Goal: Find specific page/section: Find specific page/section

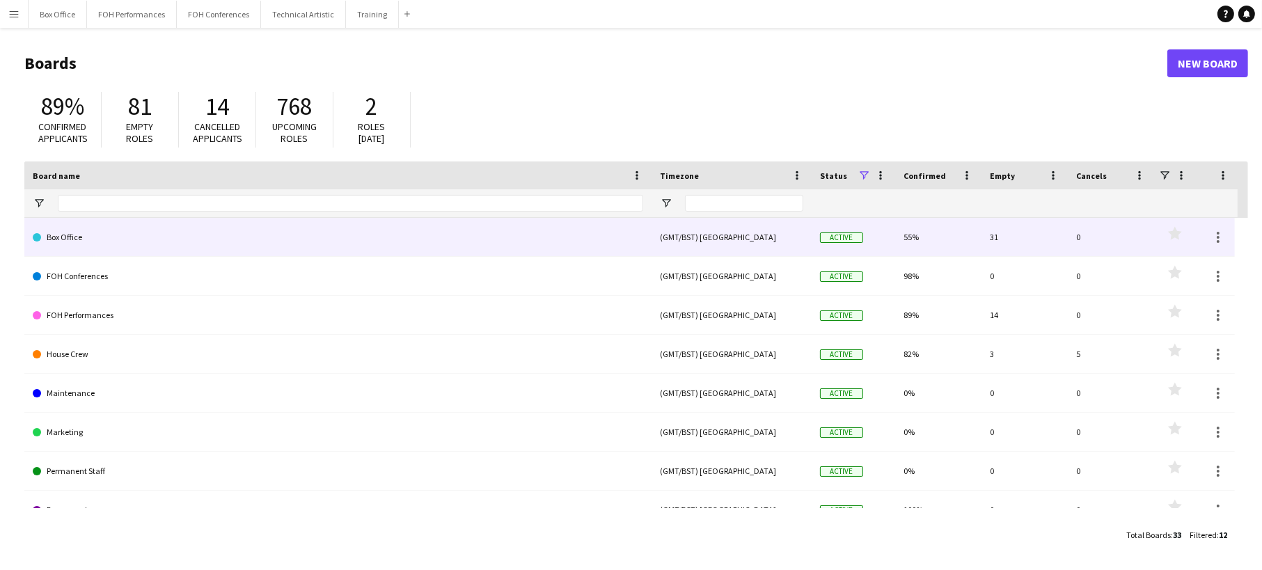
click at [171, 233] on link "Box Office" at bounding box center [338, 237] width 610 height 39
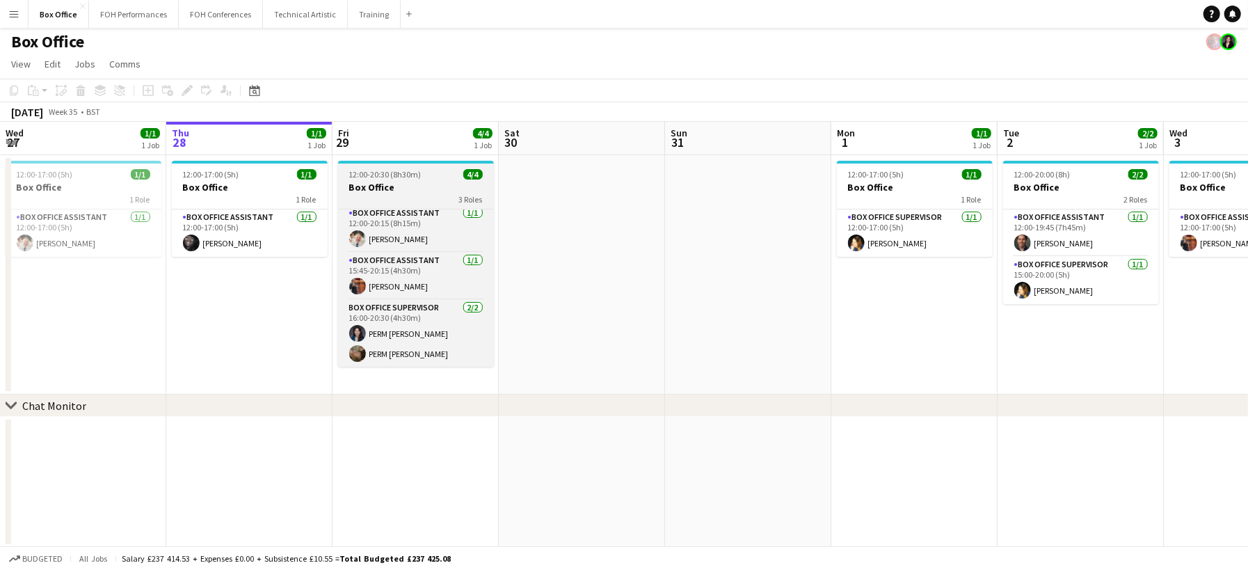
scroll to position [3, 0]
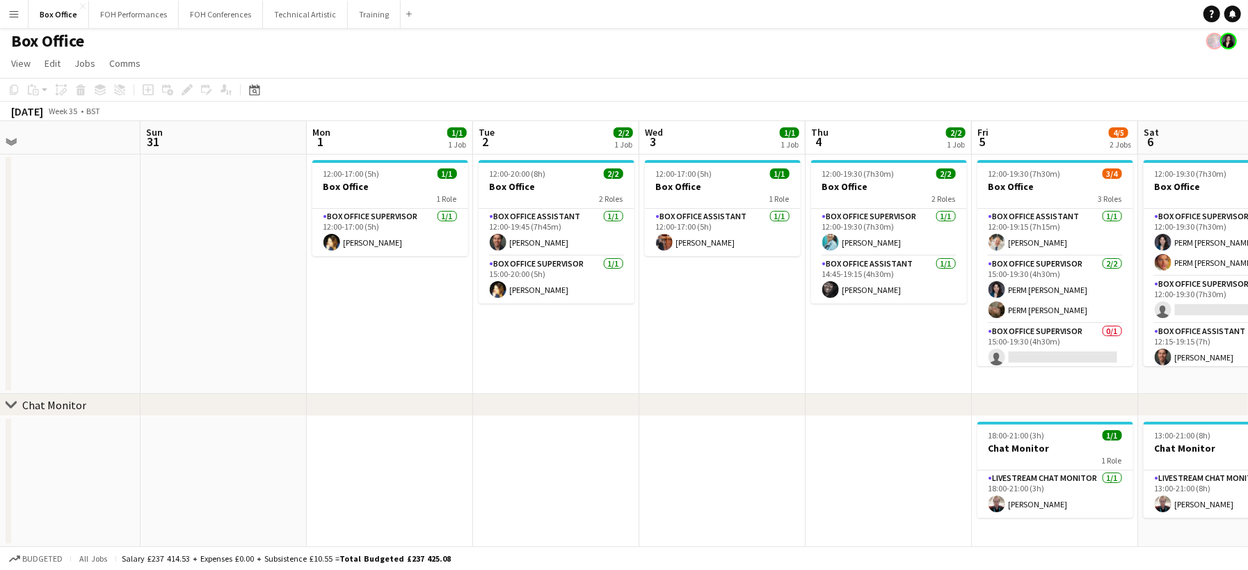
drag, startPoint x: 1102, startPoint y: 347, endPoint x: 577, endPoint y: 349, distance: 524.7
click at [577, 349] on app-calendar-viewport "Wed 27 1/1 1 Job Thu 28 1/1 1 Job Fri 29 4/4 1 Job Sat 30 Sun 31 Mon 1 1/1 1 Jo…" at bounding box center [624, 334] width 1248 height 426
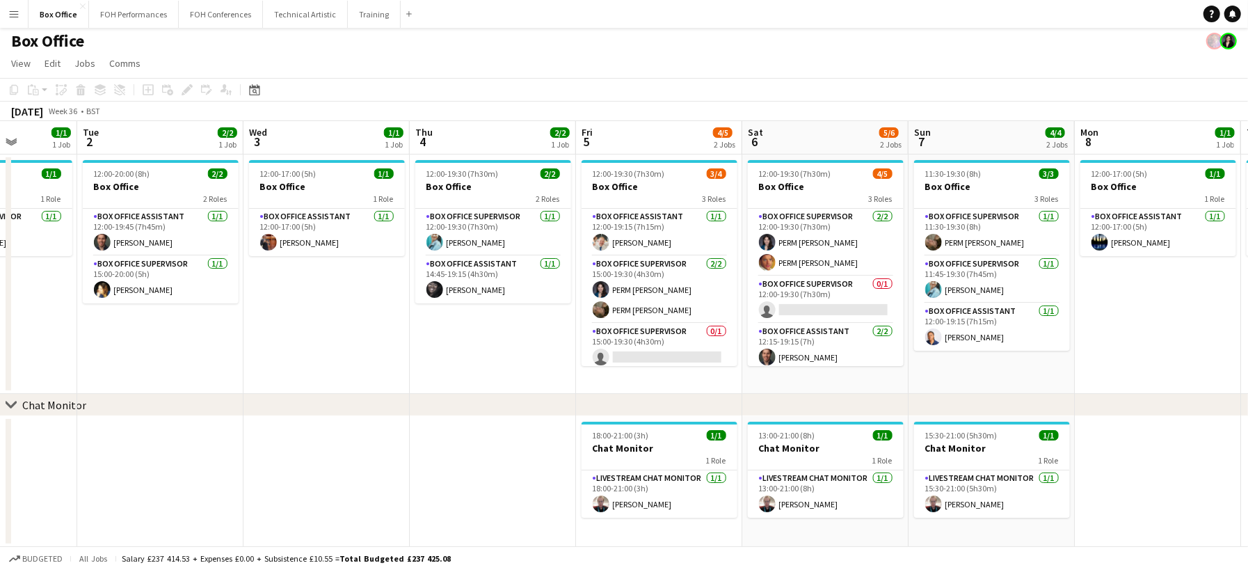
drag, startPoint x: 796, startPoint y: 359, endPoint x: 466, endPoint y: 328, distance: 331.3
click at [466, 328] on app-calendar-viewport "Fri 29 4/4 1 Job Sat 30 Sun 31 Mon 1 1/1 1 Job Tue 2 2/2 1 Job Wed 3 1/1 1 Job …" at bounding box center [624, 334] width 1248 height 426
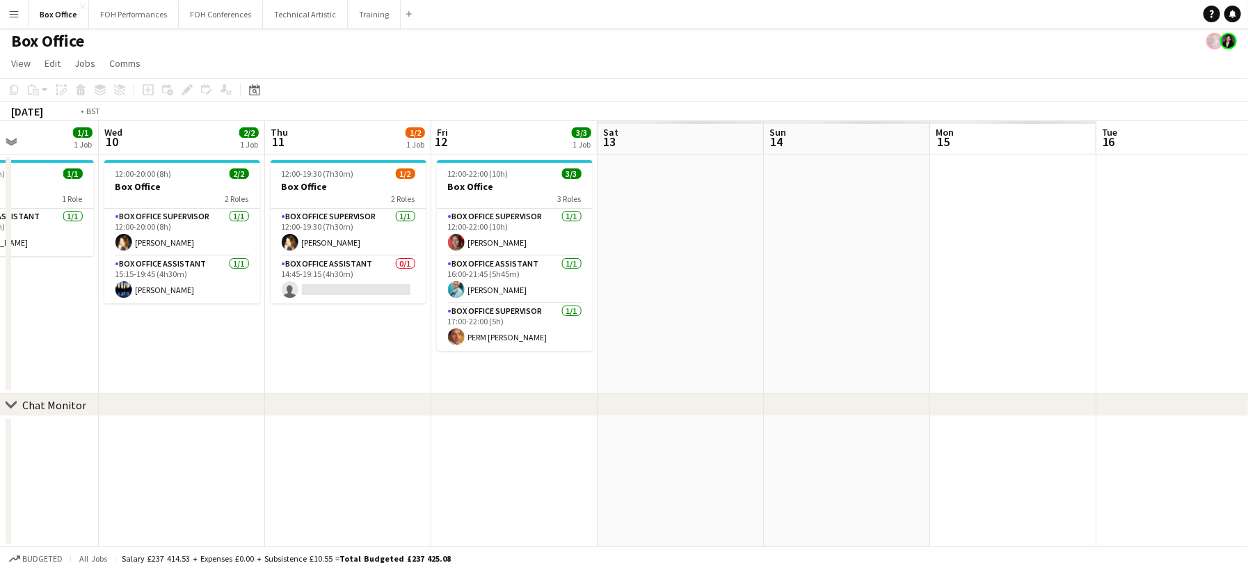
scroll to position [0, 634]
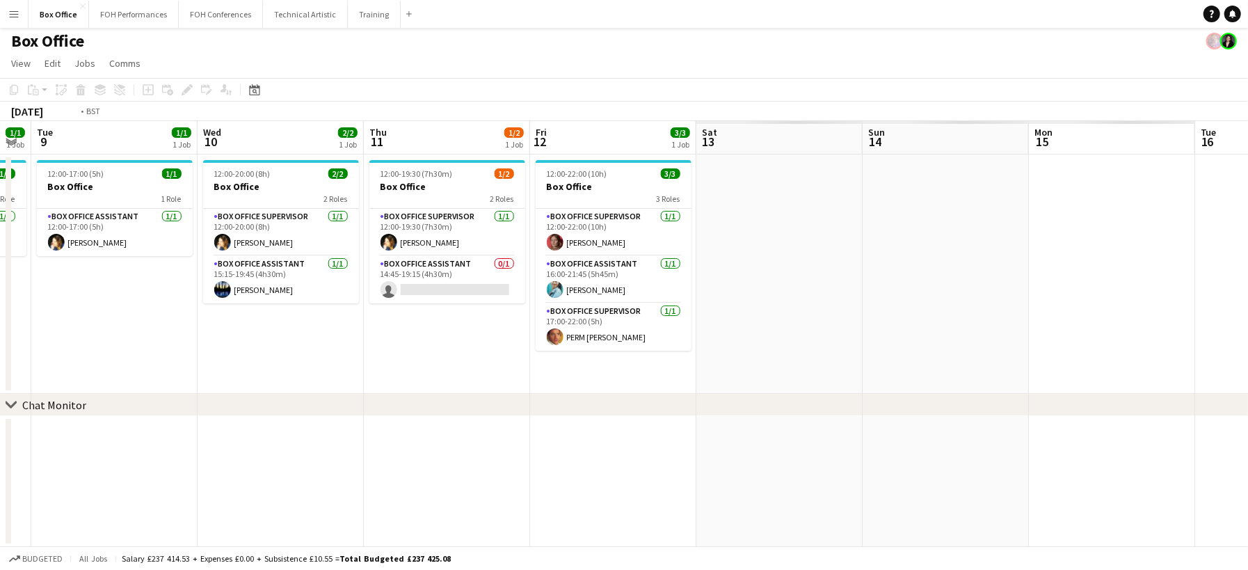
drag, startPoint x: 1110, startPoint y: 328, endPoint x: 11, endPoint y: 257, distance: 1101.2
click at [11, 257] on app-calendar-viewport "Fri 5 4/5 2 Jobs Sat 6 5/6 2 Jobs Sun 7 4/4 2 Jobs Mon 8 1/1 1 Job Tue 9 1/1 1 …" at bounding box center [624, 334] width 1248 height 426
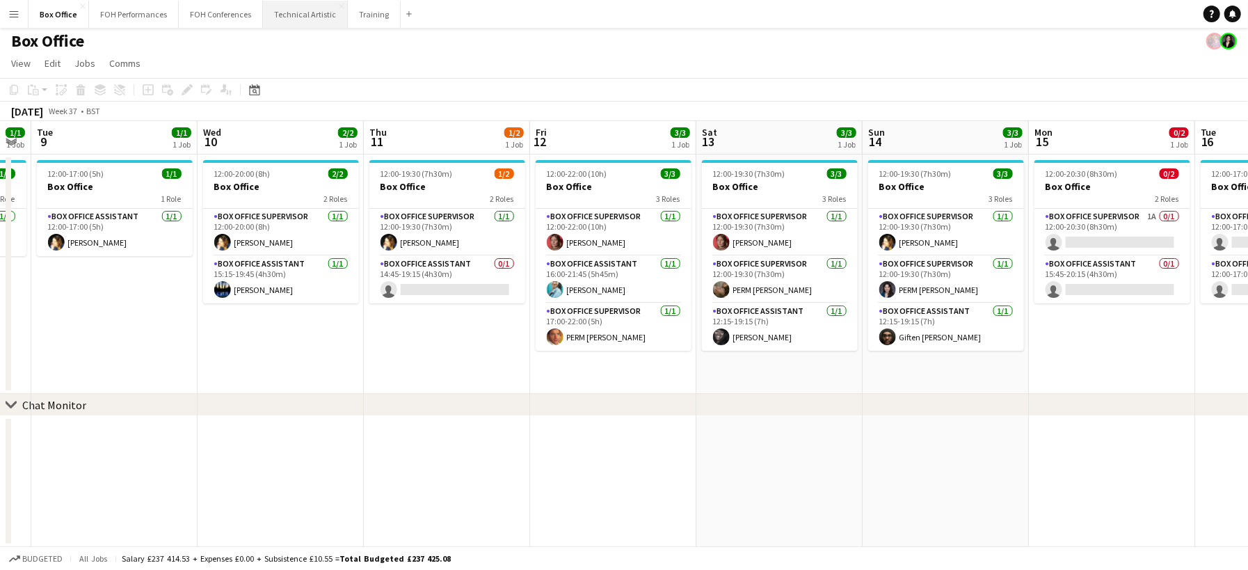
scroll to position [0, 0]
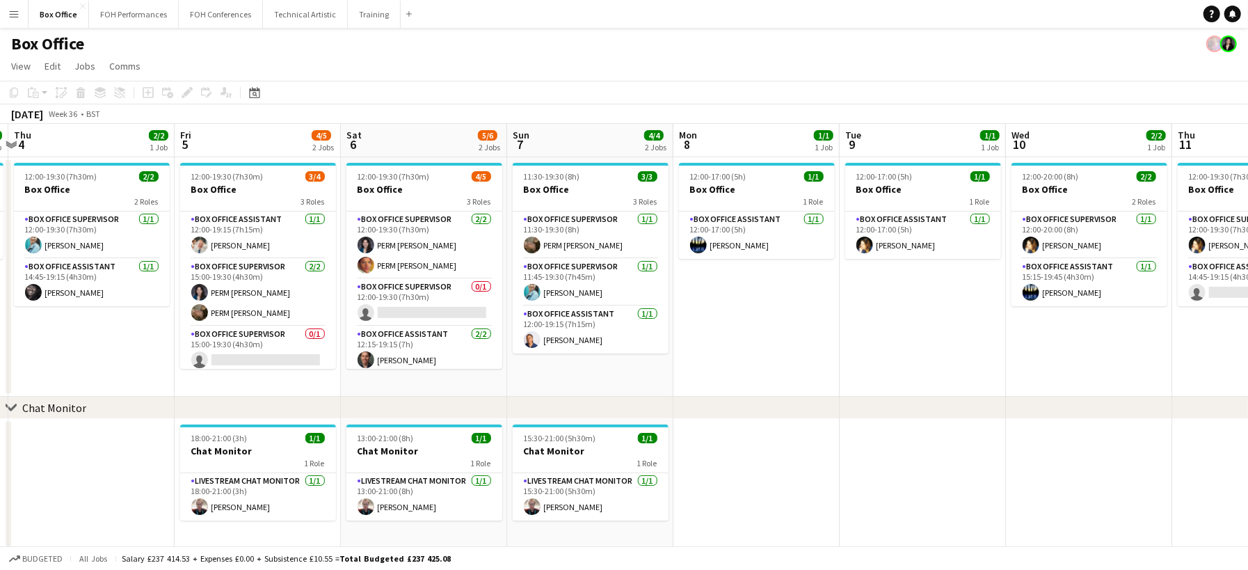
drag, startPoint x: 374, startPoint y: 352, endPoint x: 974, endPoint y: 367, distance: 600.0
click at [974, 367] on app-calendar-viewport "Tue 2 2/2 1 Job Wed 3 1/1 1 Job Thu 4 2/2 1 Job Fri 5 4/5 2 Jobs Sat 6 5/6 2 Jo…" at bounding box center [624, 337] width 1248 height 426
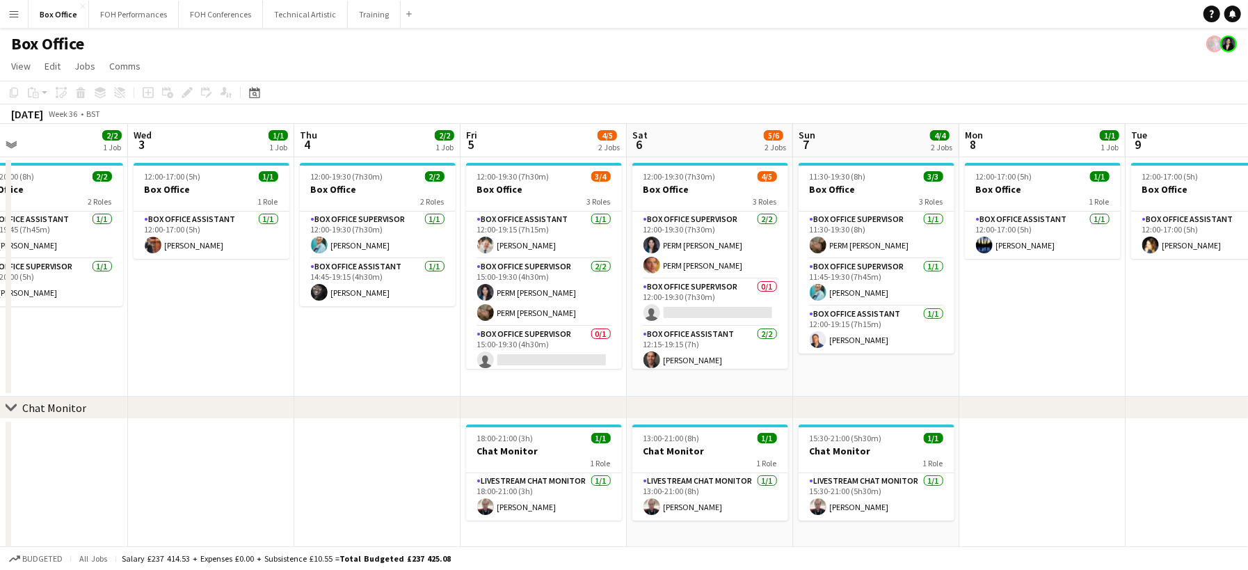
drag, startPoint x: 719, startPoint y: 382, endPoint x: 996, endPoint y: 376, distance: 277.0
click at [997, 376] on app-calendar-viewport "Sun 31 Mon 1 1/1 1 Job Tue 2 2/2 1 Job Wed 3 1/1 1 Job Thu 4 2/2 1 Job Fri 5 4/…" at bounding box center [624, 337] width 1248 height 426
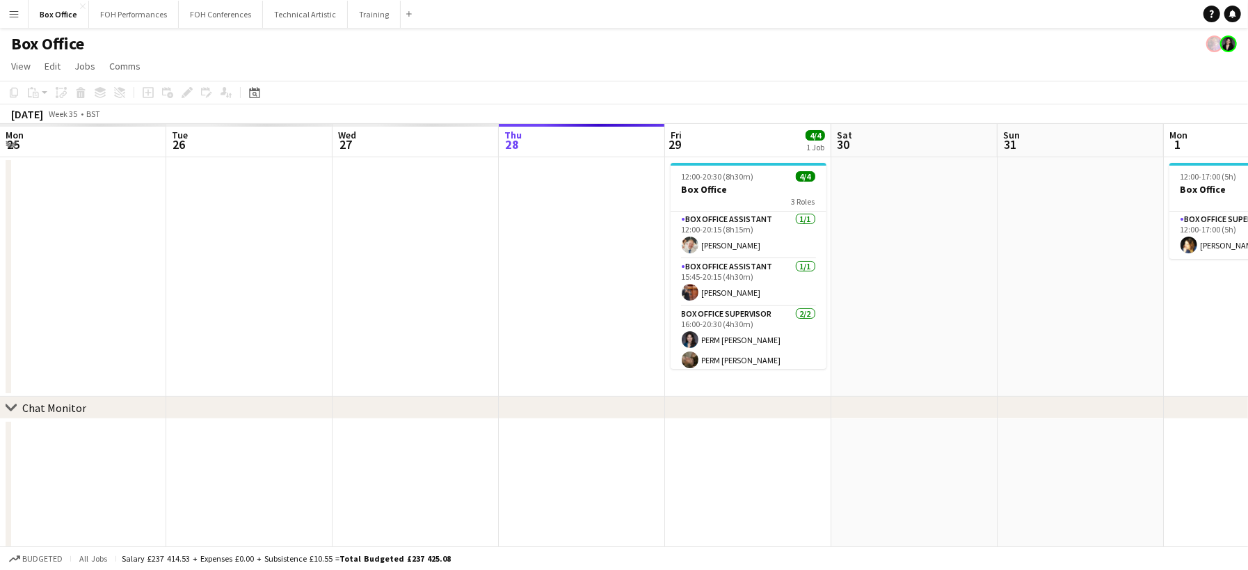
drag, startPoint x: 210, startPoint y: 338, endPoint x: 1202, endPoint y: 358, distance: 991.9
click at [1202, 358] on app-calendar-viewport "Mon 25 Tue 26 Wed 27 Thu 28 Fri 29 4/4 1 Job Sat 30 Sun 31 Mon 1 1/1 1 Job Tue …" at bounding box center [624, 337] width 1248 height 426
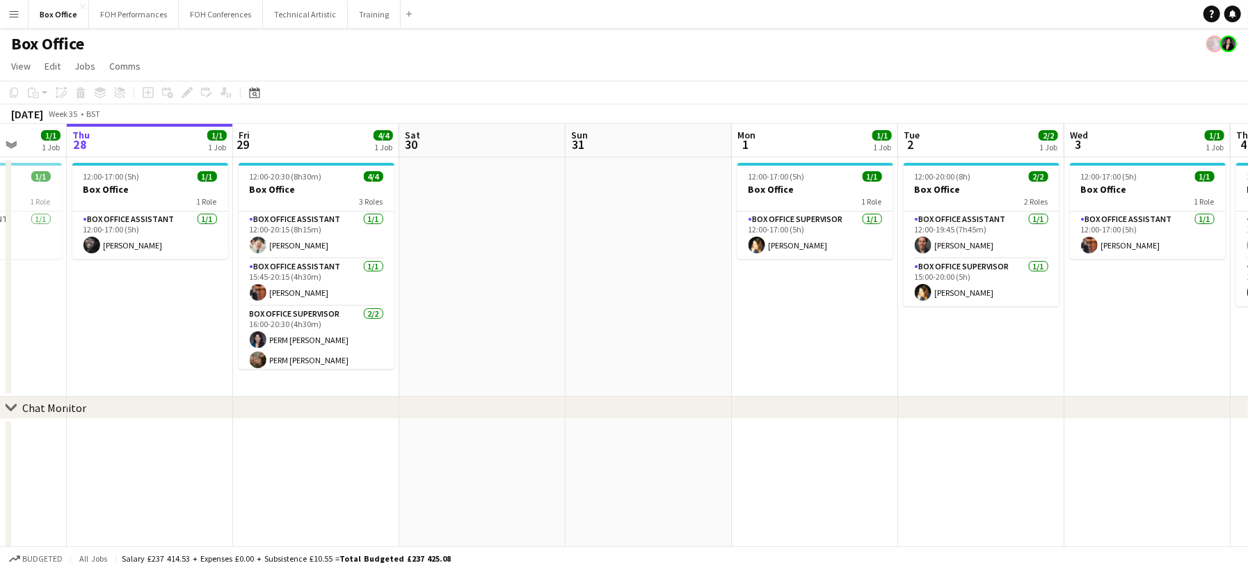
scroll to position [0, 426]
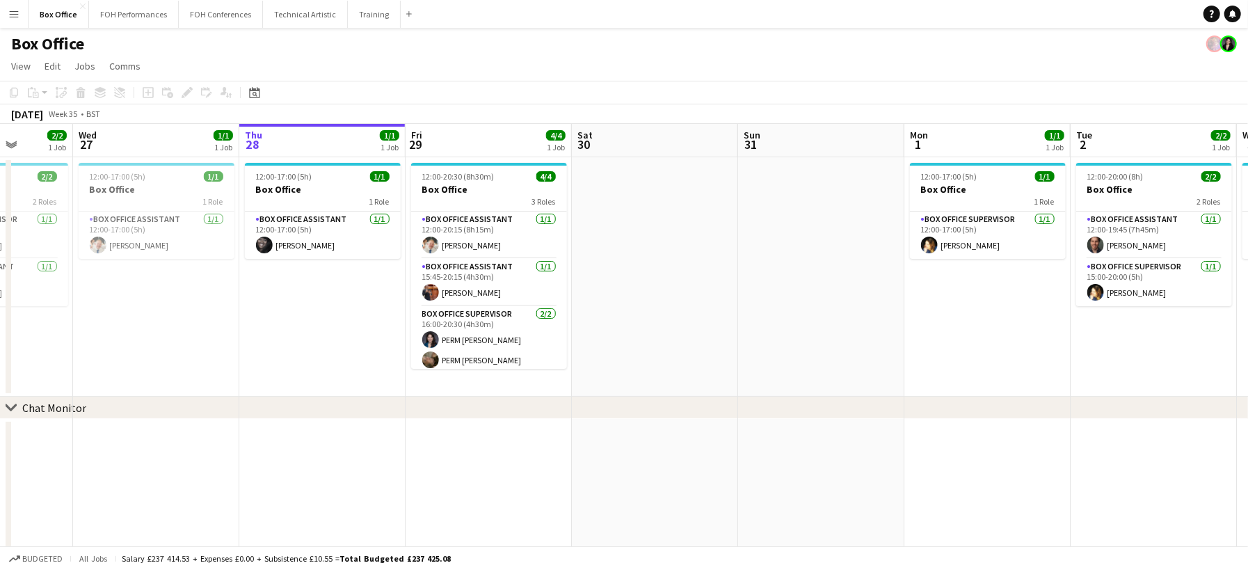
drag, startPoint x: 489, startPoint y: 306, endPoint x: 616, endPoint y: 330, distance: 128.8
click at [616, 330] on app-calendar-viewport "Sun 24 Mon 25 Tue 26 2/2 1 Job Wed 27 1/1 1 Job Thu 28 1/1 1 Job Fri 29 4/4 1 J…" at bounding box center [624, 337] width 1248 height 426
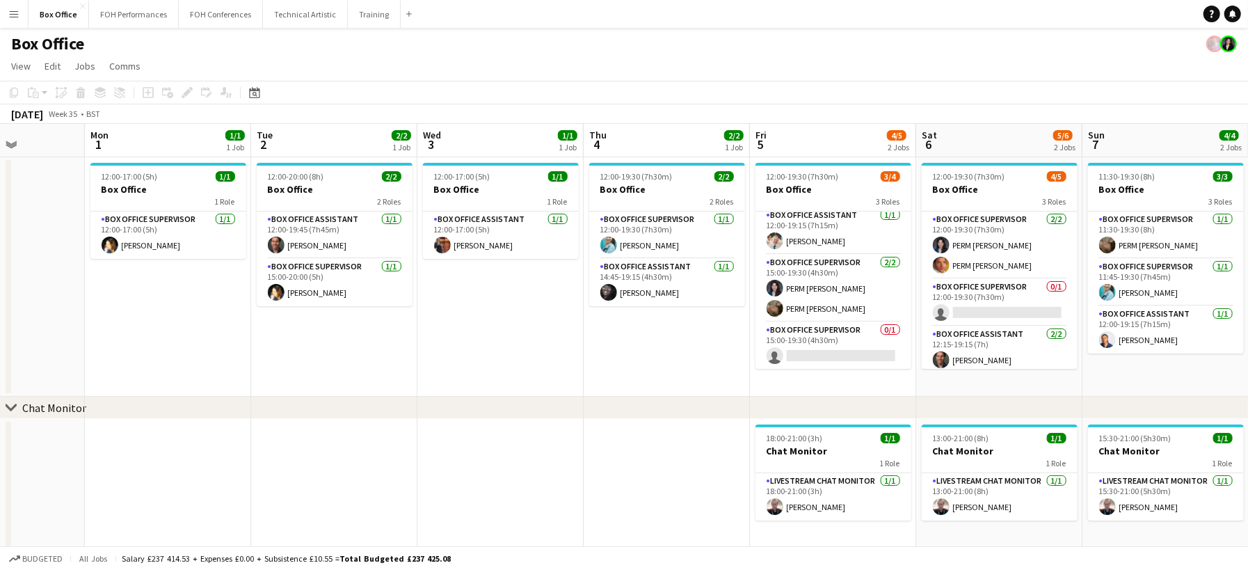
drag, startPoint x: 869, startPoint y: 328, endPoint x: -117, endPoint y: 246, distance: 989.5
click at [0, 246] on html "Menu Boards Boards Boards All jobs Status Workforce Workforce My Workforce Recr…" at bounding box center [624, 286] width 1248 height 573
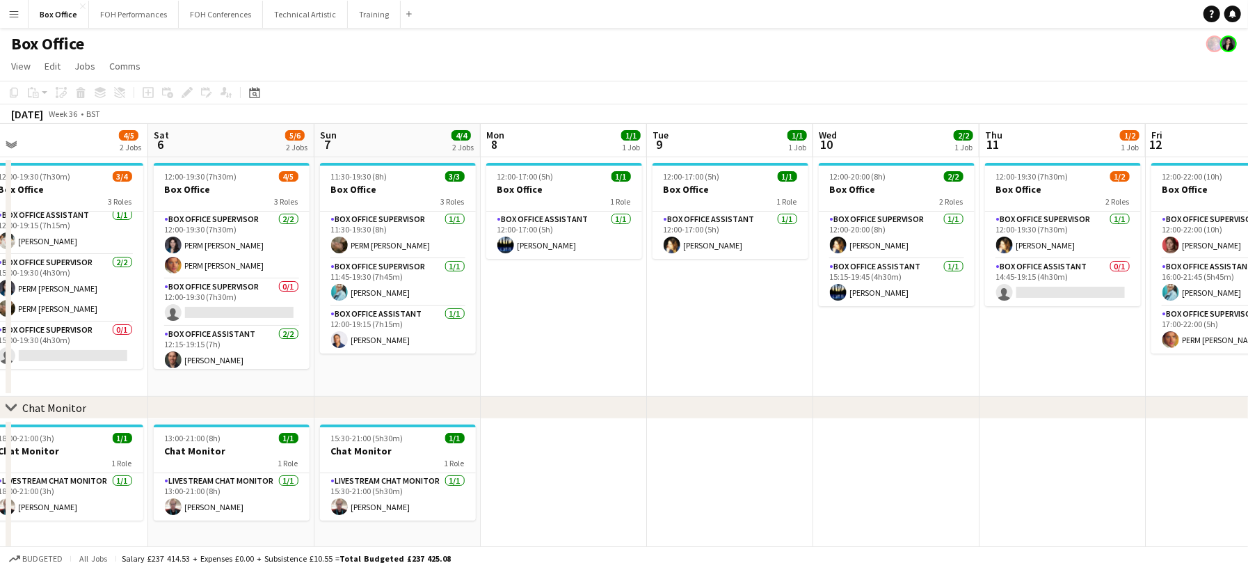
scroll to position [0, 516]
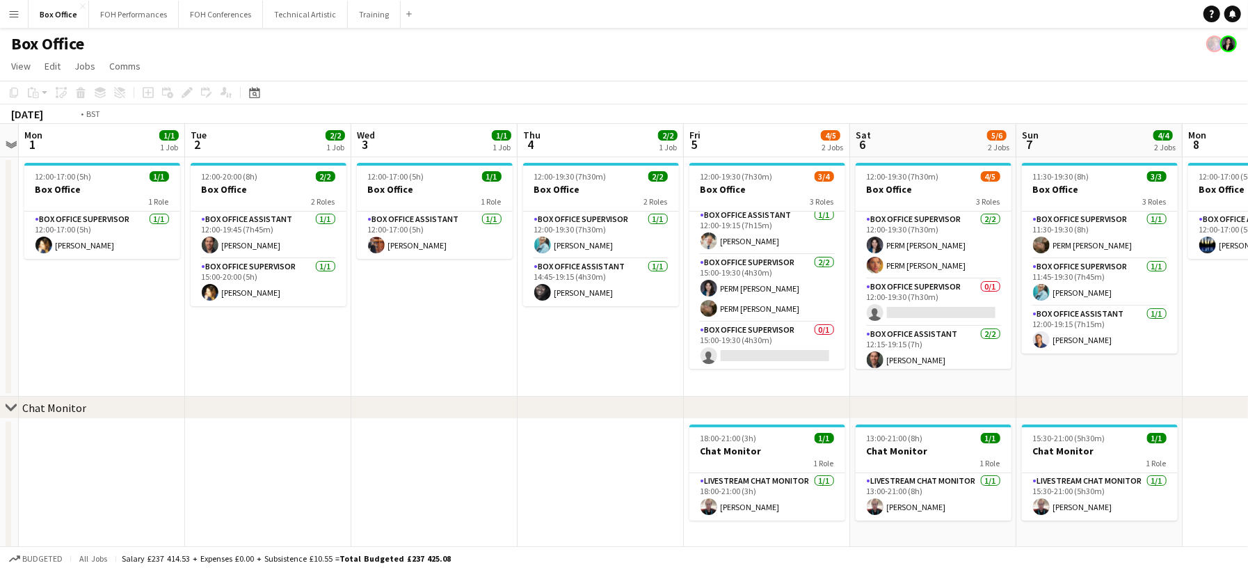
drag, startPoint x: 1176, startPoint y: 380, endPoint x: 1146, endPoint y: 358, distance: 36.9
click at [1161, 358] on app-calendar-viewport "Sat 30 Sun 31 Mon 1 1/1 1 Job Tue 2 2/2 1 Job Wed 3 1/1 1 Job Thu 4 2/2 1 Job F…" at bounding box center [624, 337] width 1248 height 426
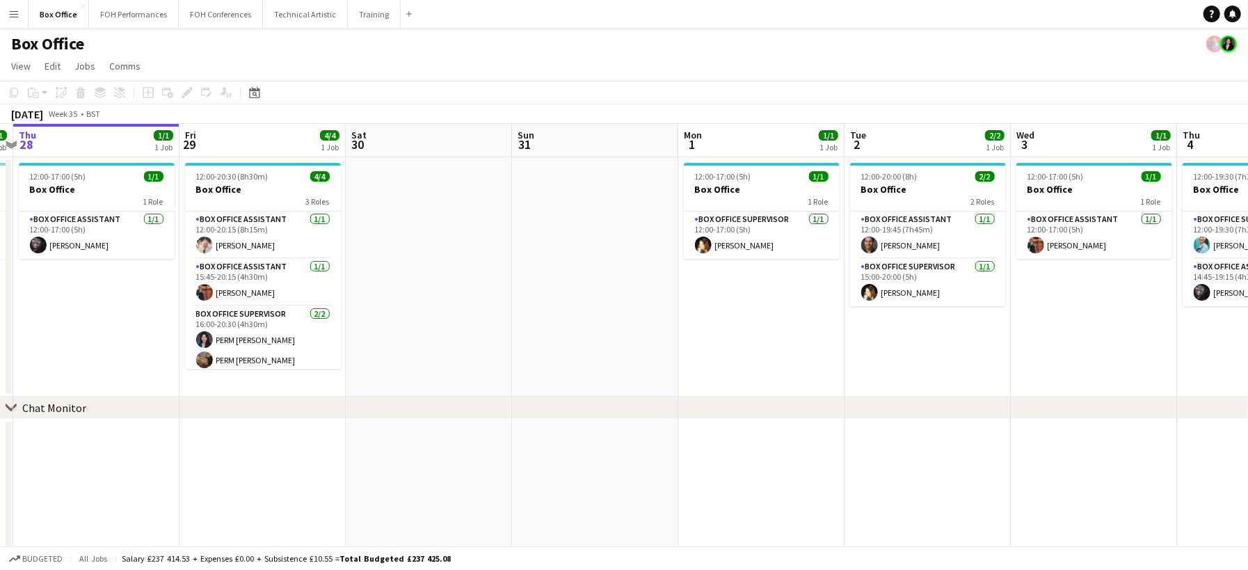
scroll to position [0, 420]
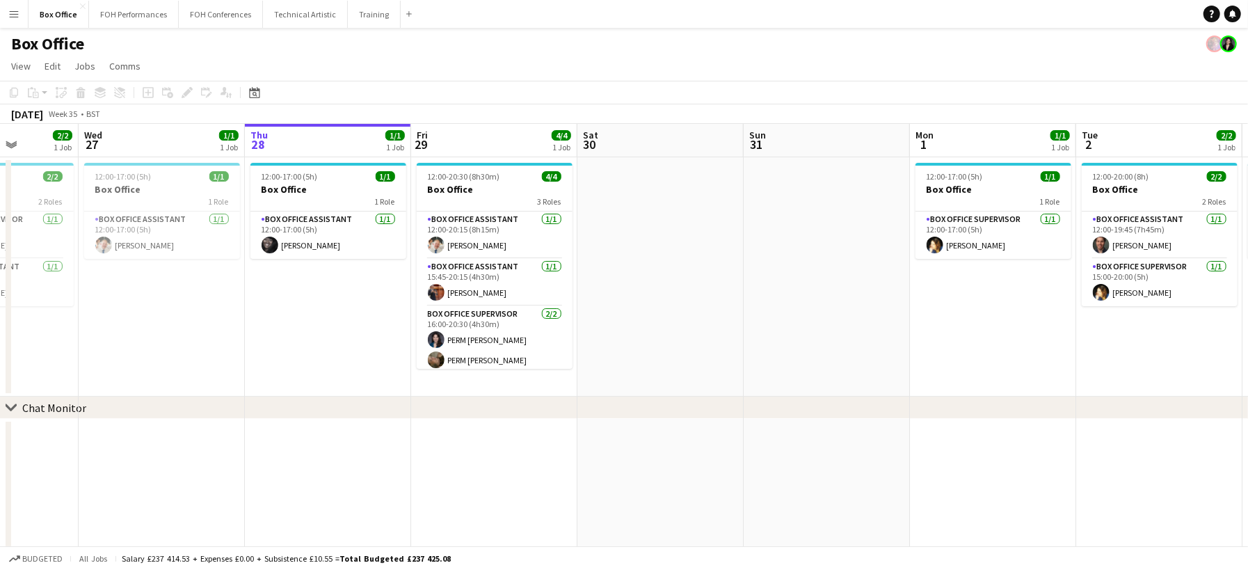
drag, startPoint x: 765, startPoint y: 341, endPoint x: 1260, endPoint y: 339, distance: 494.8
click at [1248, 339] on html "Menu Boards Boards Boards All jobs Status Workforce Workforce My Workforce Recr…" at bounding box center [624, 286] width 1248 height 573
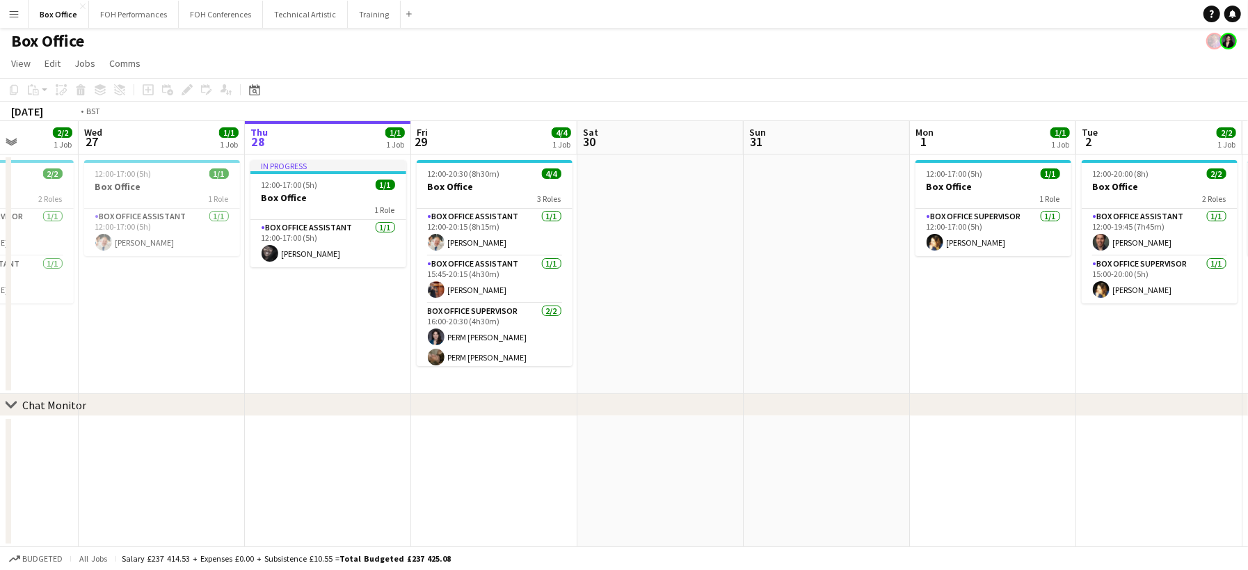
scroll to position [0, 397]
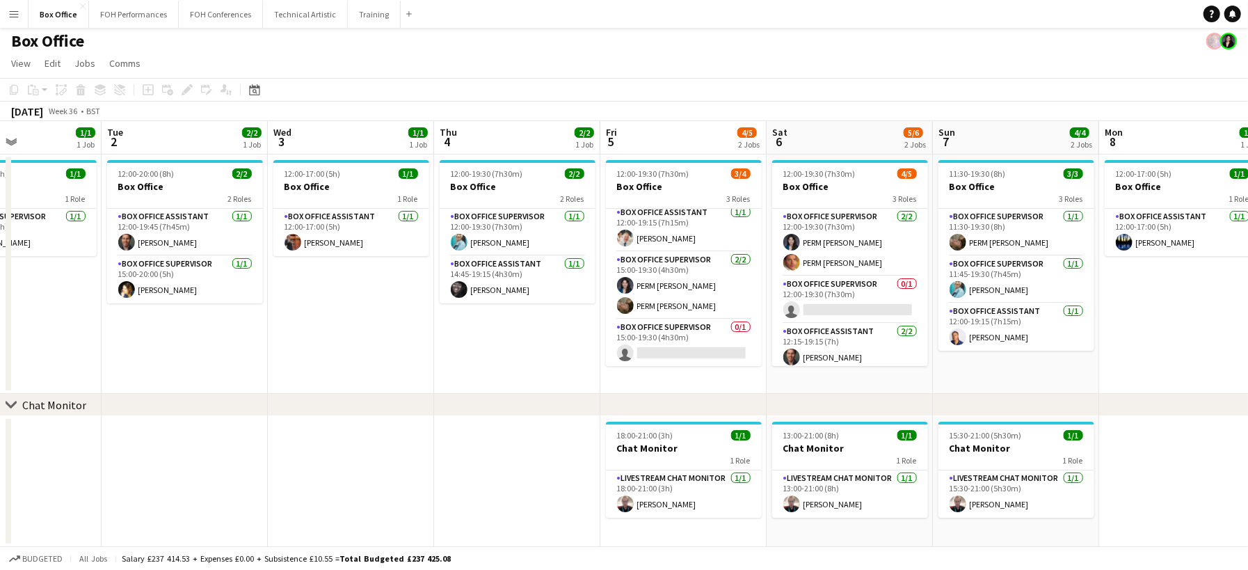
drag, startPoint x: 541, startPoint y: 262, endPoint x: 61, endPoint y: 222, distance: 482.5
click at [61, 222] on app-calendar-viewport "Sat 30 Sun 31 Mon 1 1/1 1 Job Tue 2 2/2 1 Job Wed 3 1/1 1 Job Thu 4 2/2 1 Job F…" at bounding box center [624, 334] width 1248 height 426
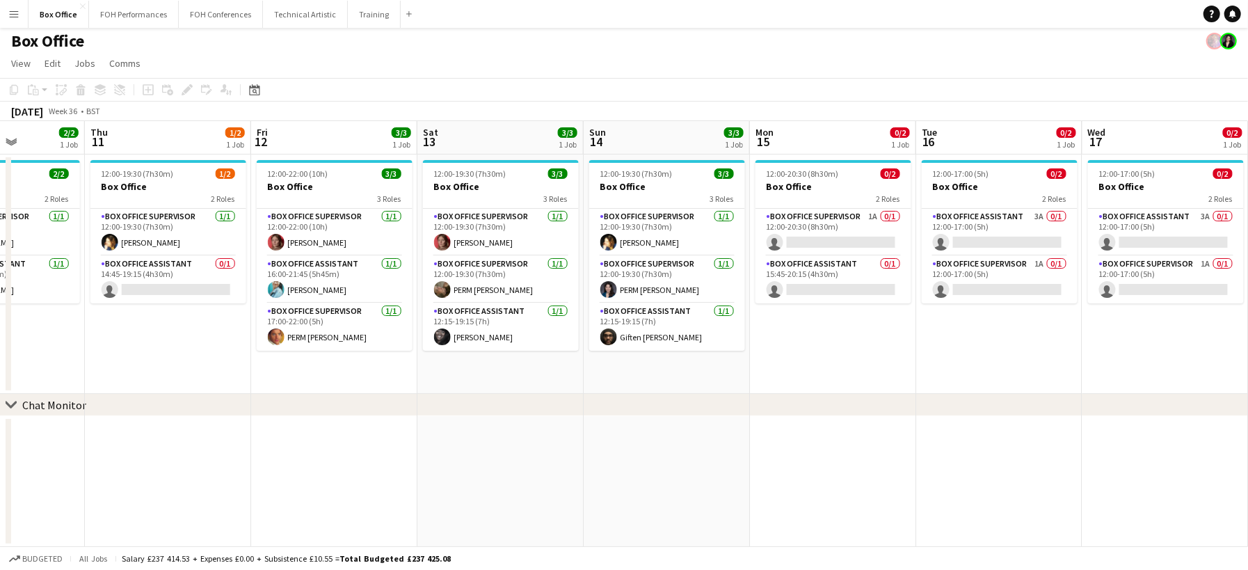
scroll to position [0, 414]
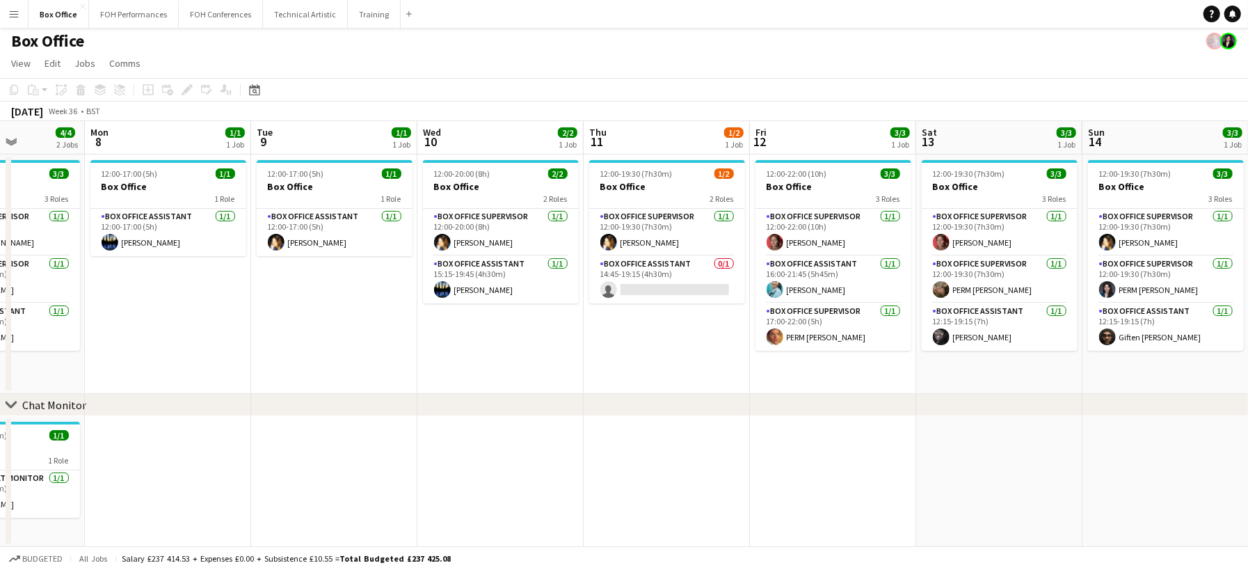
drag, startPoint x: 149, startPoint y: 175, endPoint x: -251, endPoint y: 129, distance: 402.1
click at [0, 129] on html "Menu Boards Boards Boards All jobs Status Workforce Workforce My Workforce Recr…" at bounding box center [624, 283] width 1248 height 573
